Goal: Complete application form: Complete application form

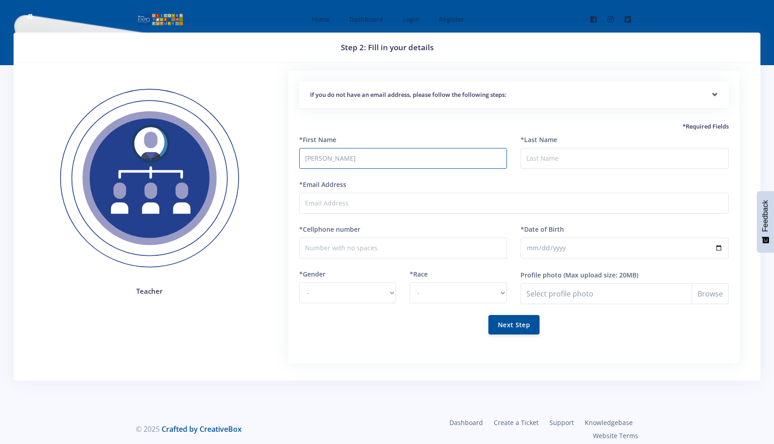
type input "Whitney"
type input "Mashapa"
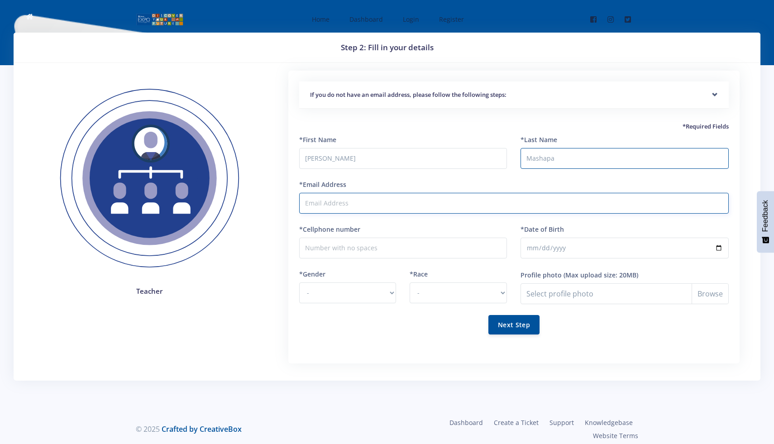
click at [337, 204] on input "*Email Address" at bounding box center [514, 203] width 430 height 21
type input "w"
type input "[EMAIL_ADDRESS][PERSON_NAME][DOMAIN_NAME]"
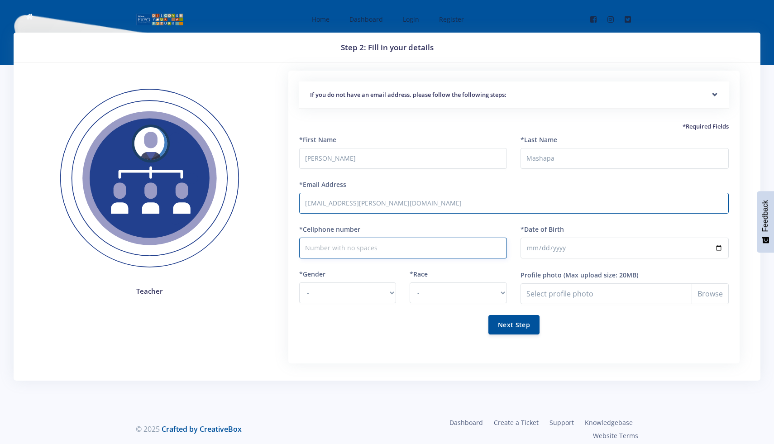
click at [347, 240] on input "*Cellphone number" at bounding box center [403, 248] width 208 height 21
type input "0659201626"
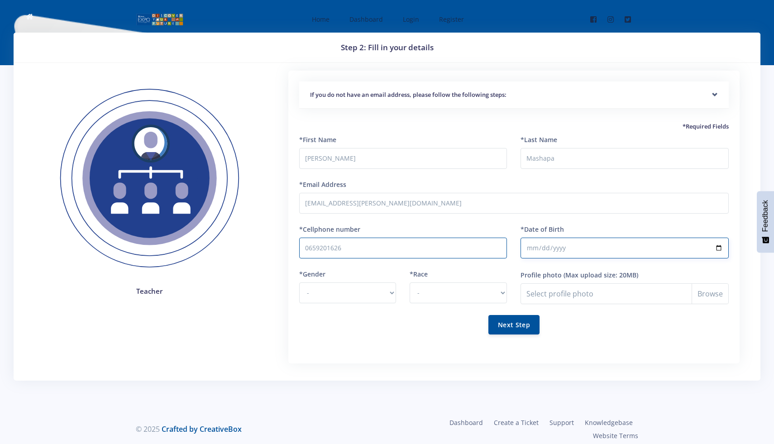
click at [718, 245] on input "*Date of Birth" at bounding box center [625, 248] width 208 height 21
type input "1991-12-29"
click at [376, 292] on select "- Male Female" at bounding box center [347, 293] width 97 height 21
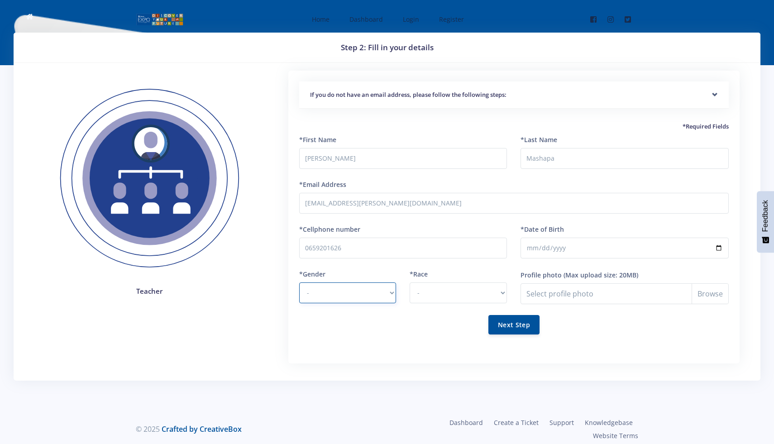
select select "F"
click at [299, 283] on select "- Male Female" at bounding box center [347, 293] width 97 height 21
click at [447, 295] on select "- African Asian Coloured Indian White Other" at bounding box center [458, 293] width 97 height 21
select select "African"
click at [410, 283] on select "- African Asian Coloured Indian White Other" at bounding box center [458, 293] width 97 height 21
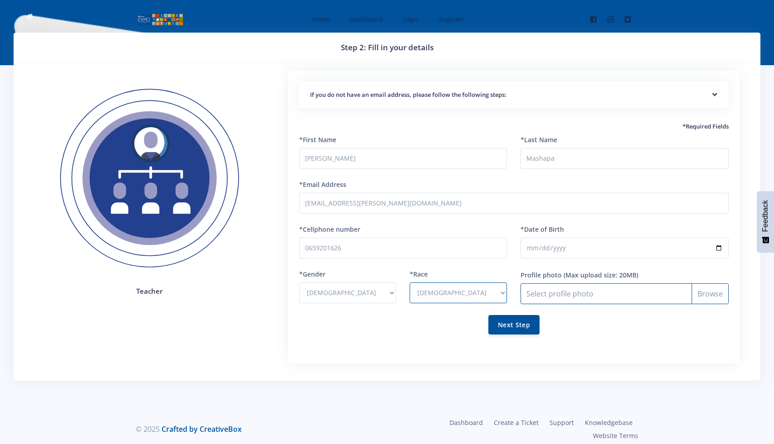
click at [705, 294] on input "Profile photo" at bounding box center [625, 293] width 208 height 21
type input "C:\fakepath\Subject (1).jpg"
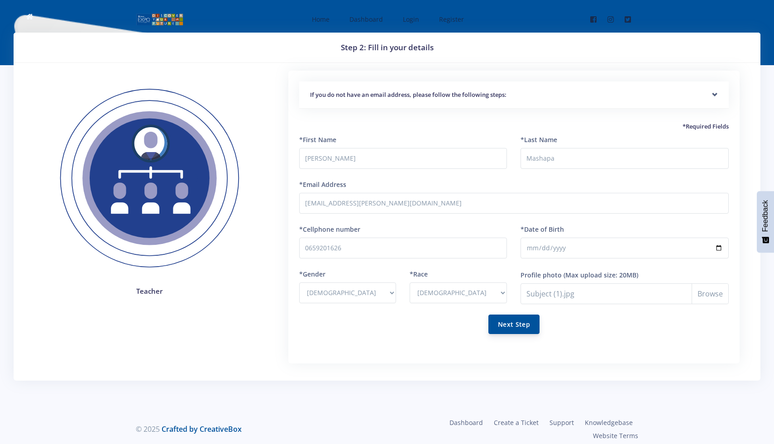
click at [530, 324] on button "Next Step" at bounding box center [514, 324] width 51 height 19
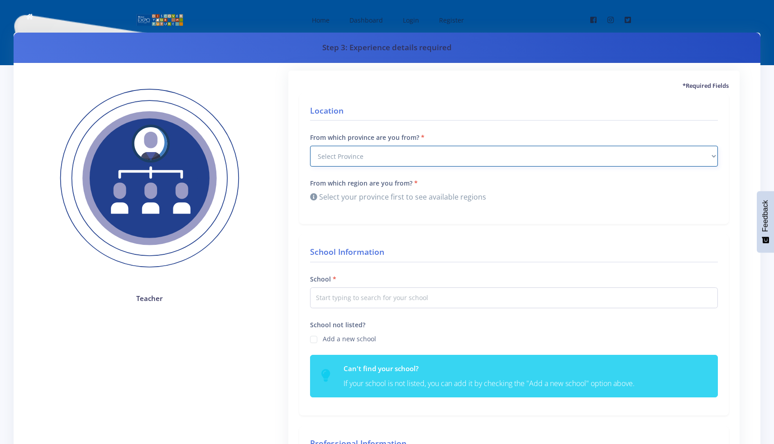
click at [360, 160] on select "Select Province Western Cape Eastern Cape Northern Cape North West Free State" at bounding box center [514, 156] width 408 height 21
select select "7"
click at [310, 146] on select "Select Province Western Cape Eastern Cape Northern Cape North West Free State" at bounding box center [514, 156] width 408 height 21
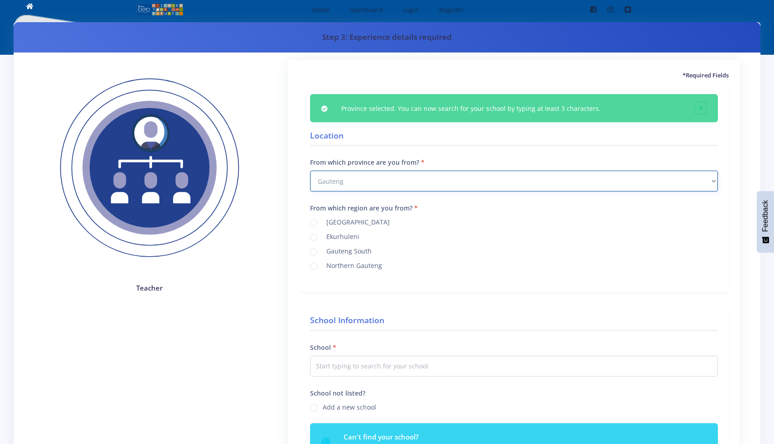
scroll to position [21, 0]
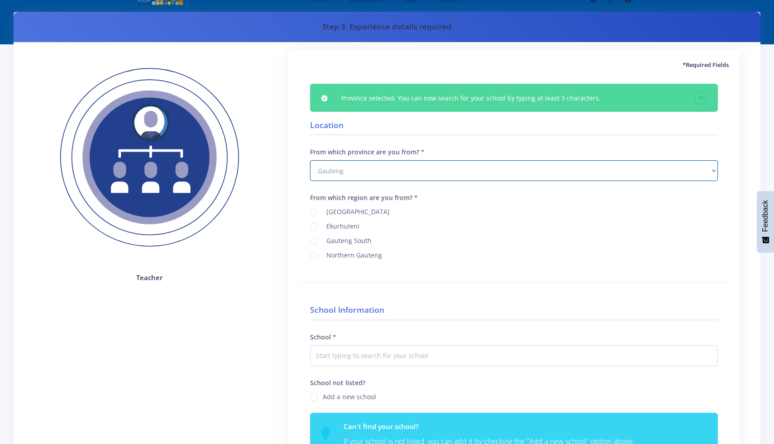
click at [352, 225] on label "Ekurhuleni" at bounding box center [341, 224] width 37 height 7
click at [329, 225] on input "Ekurhuleni" at bounding box center [326, 224] width 6 height 6
radio input "true"
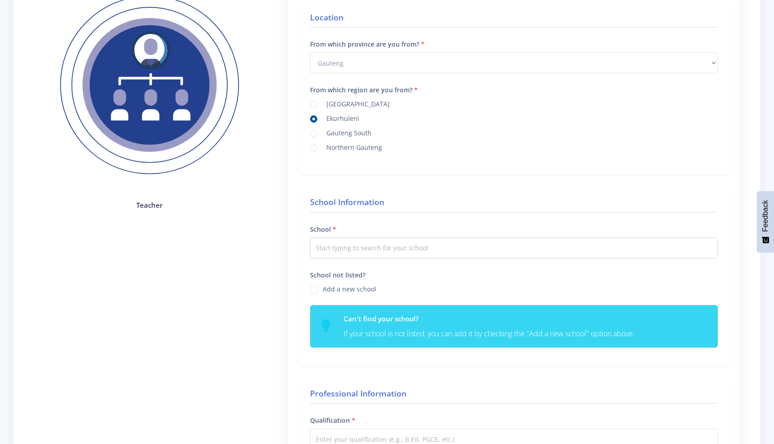
scroll to position [94, 0]
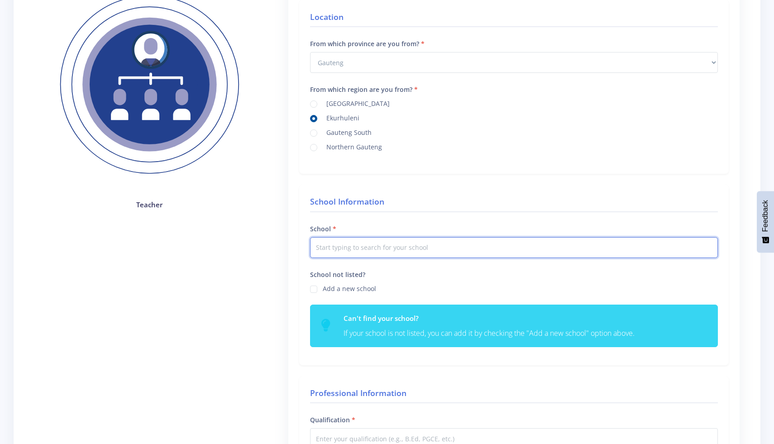
click at [352, 255] on input "text" at bounding box center [514, 247] width 408 height 21
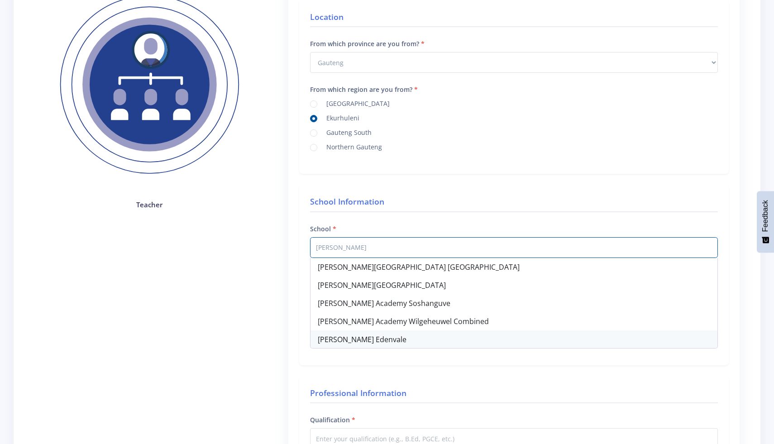
click at [360, 336] on div "Curro Edenvale" at bounding box center [514, 340] width 407 height 18
type input "Curro Edenvale"
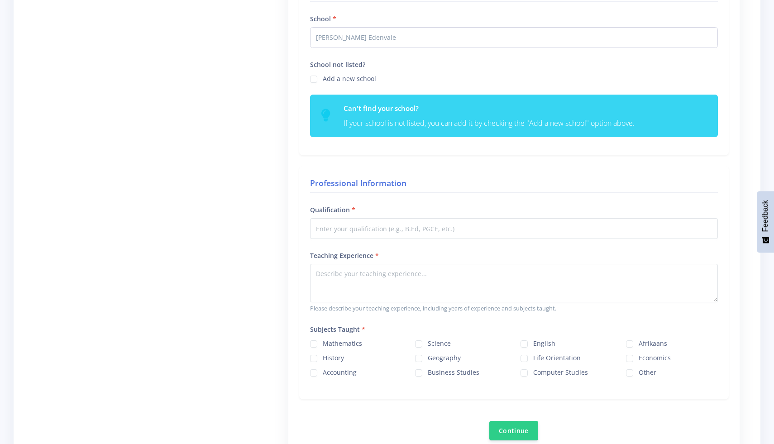
scroll to position [312, 0]
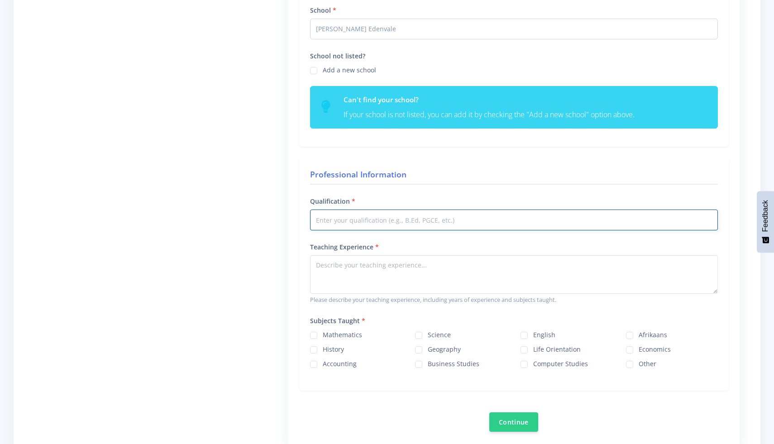
click at [355, 221] on input "Qualification" at bounding box center [514, 220] width 408 height 21
type input "BEd(hons)"
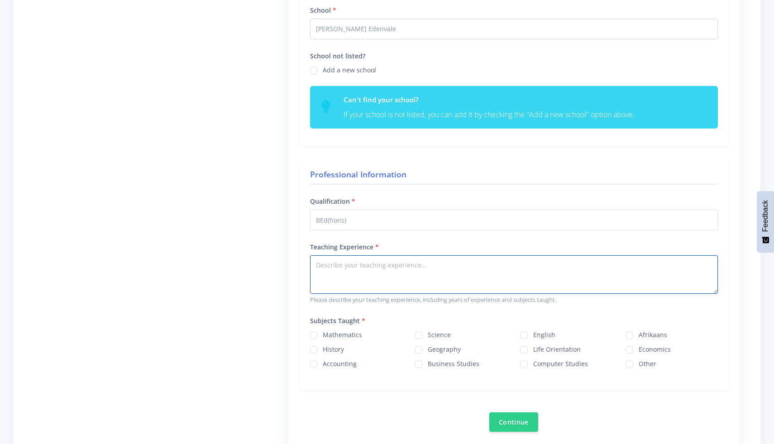
click at [365, 269] on textarea "Teaching Experience" at bounding box center [514, 274] width 408 height 38
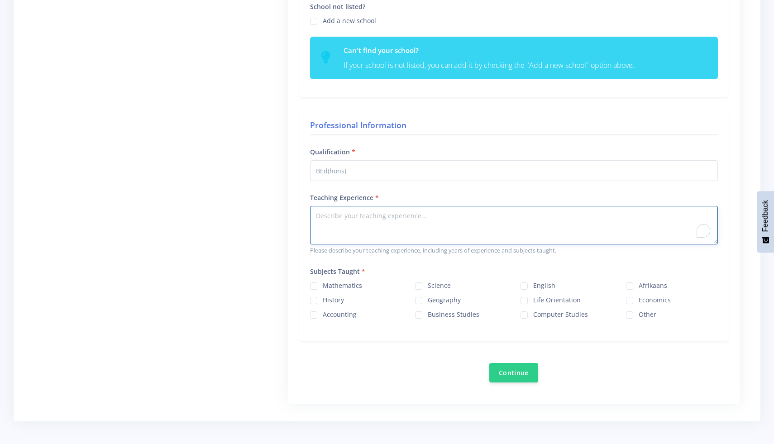
scroll to position [369, 0]
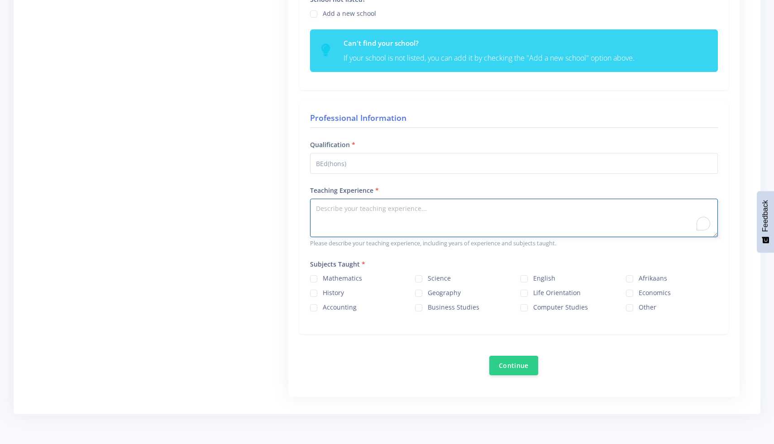
paste textarea "I am an innovative and purpose-driven educator with nine years of teaching expe…"
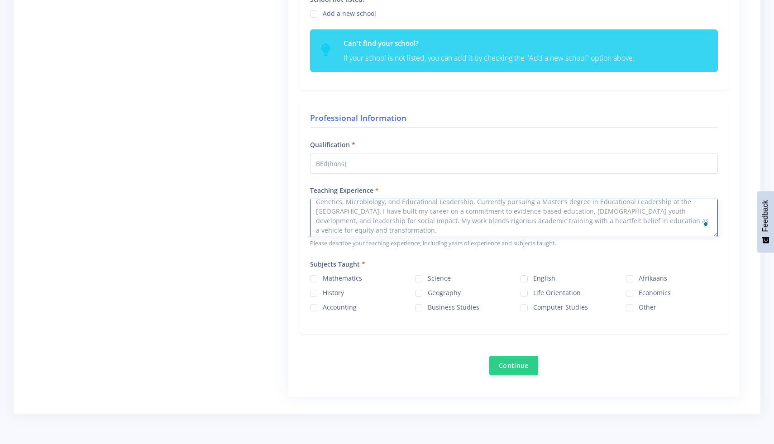
scroll to position [0, 0]
drag, startPoint x: 698, startPoint y: 222, endPoint x: 342, endPoint y: 209, distance: 356.6
click at [342, 209] on textarea "I am an innovative and purpose-driven educator with nine years of teaching expe…" at bounding box center [514, 218] width 408 height 38
click at [575, 210] on textarea "I am an innovative and purpose-driven educator with nine years of teaching expe…" at bounding box center [514, 218] width 408 height 38
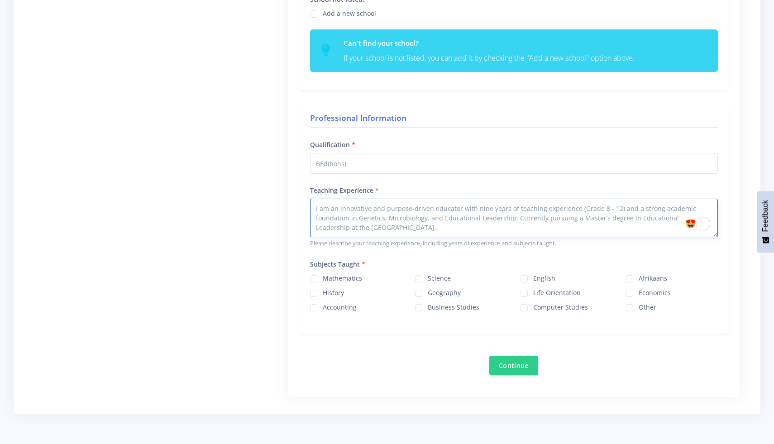
type textarea "I am an innovative and purpose-driven educator with nine years of teaching expe…"
click at [427, 277] on div "Science" at bounding box center [461, 278] width 92 height 11
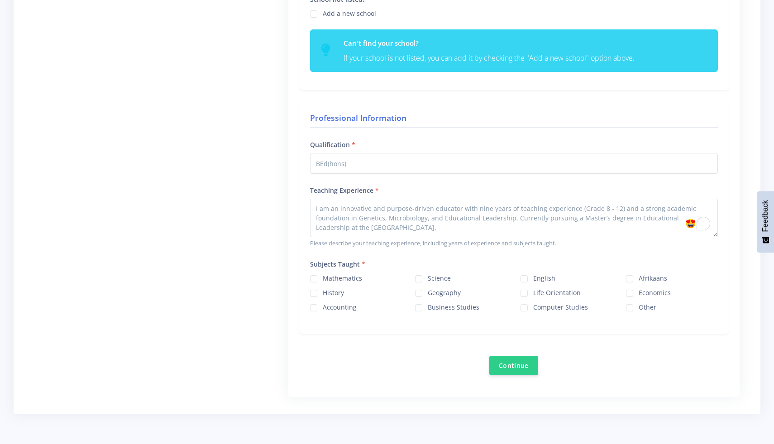
click at [428, 278] on label "Science" at bounding box center [439, 276] width 23 height 7
click at [428, 278] on input "Science" at bounding box center [431, 276] width 6 height 6
checkbox input "true"
click at [527, 365] on button "Continue" at bounding box center [513, 364] width 49 height 19
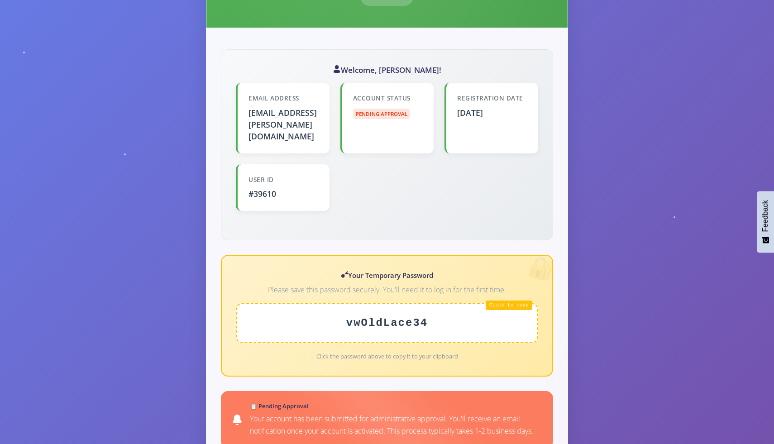
scroll to position [198, 0]
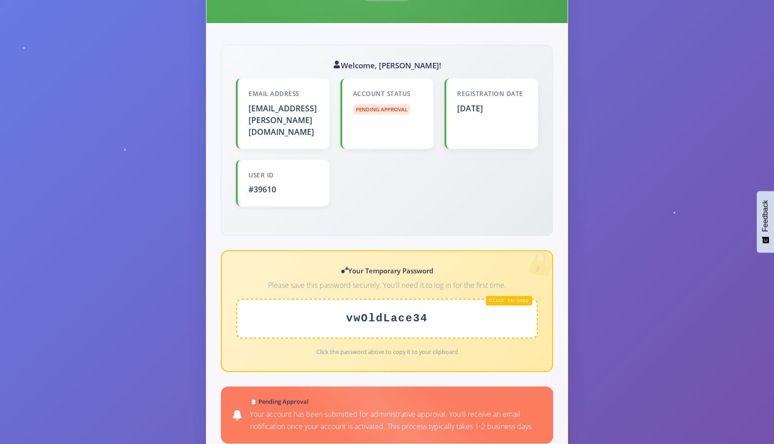
click at [503, 299] on div "vwOldLace34" at bounding box center [387, 319] width 302 height 40
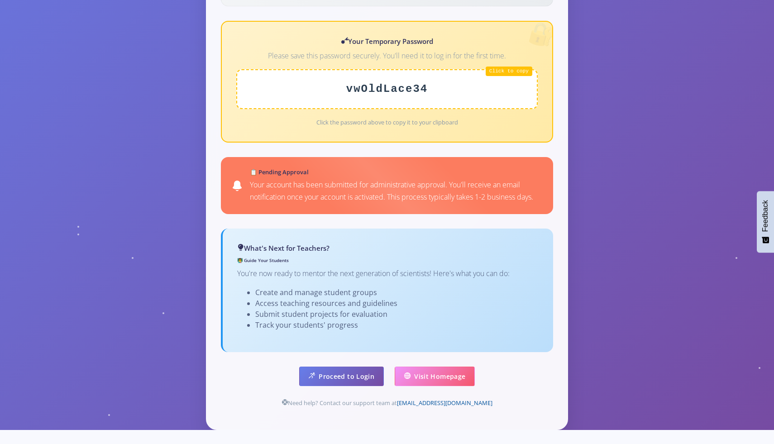
scroll to position [428, 0]
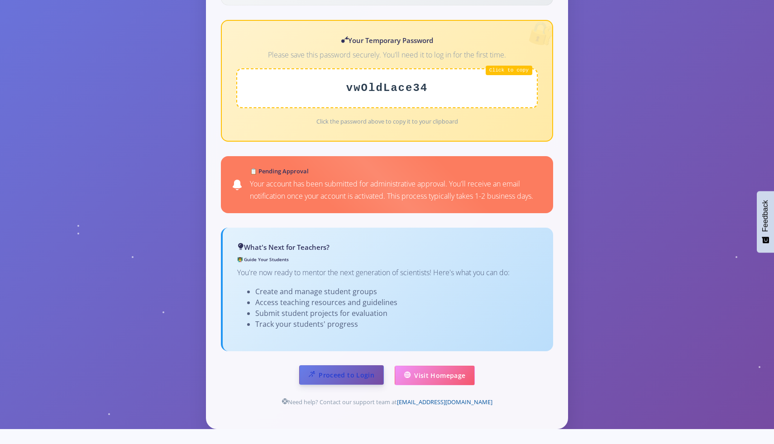
click at [350, 365] on link "Proceed to Login" at bounding box center [341, 374] width 85 height 19
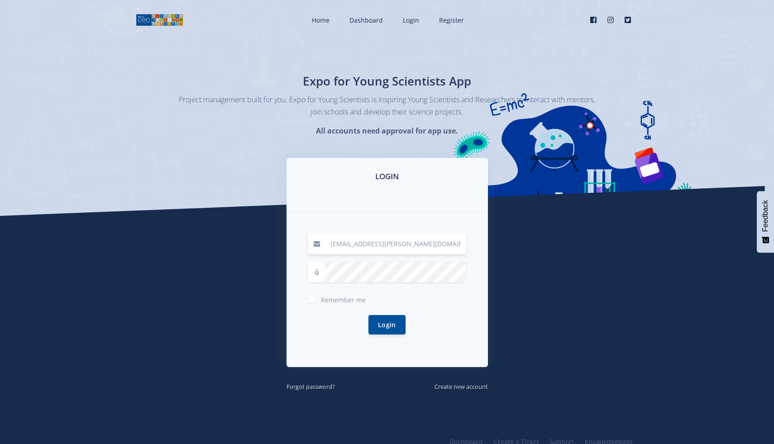
type input "[EMAIL_ADDRESS][PERSON_NAME][DOMAIN_NAME]"
click at [390, 321] on button "Login" at bounding box center [387, 324] width 37 height 19
